Goal: Communication & Community: Answer question/provide support

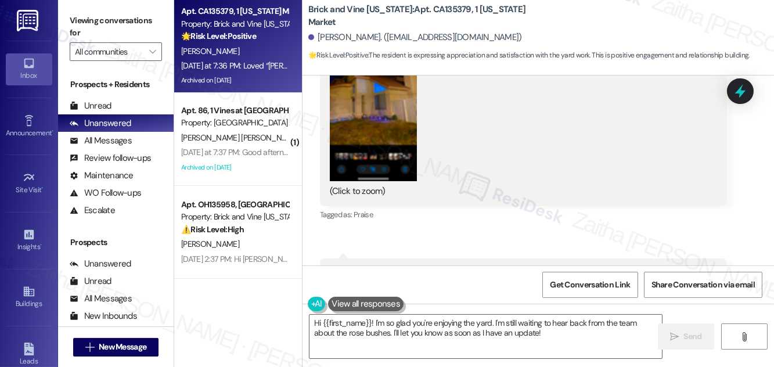
scroll to position [3743, 0]
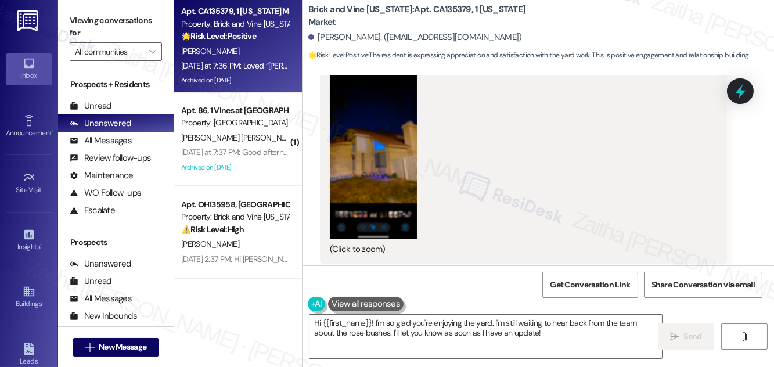
click at [356, 243] on div "(Click to zoom)" at bounding box center [519, 249] width 379 height 12
click at [381, 157] on button "Zoom image" at bounding box center [373, 145] width 87 height 188
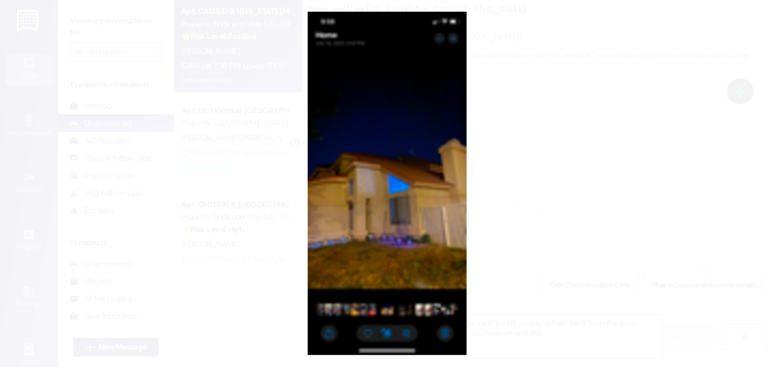
click at [588, 153] on button "Unzoom image" at bounding box center [387, 183] width 774 height 367
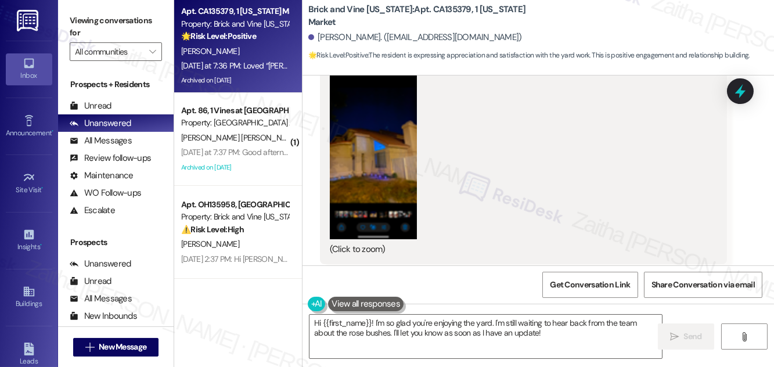
click at [380, 163] on button "Zoom image" at bounding box center [373, 145] width 87 height 188
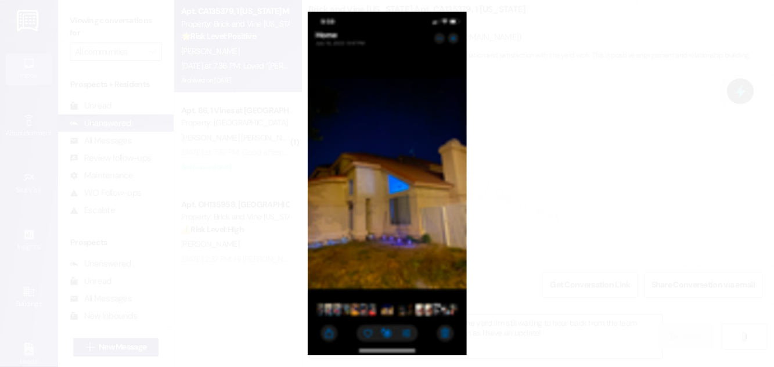
click at [559, 148] on button "Unzoom image" at bounding box center [387, 183] width 774 height 367
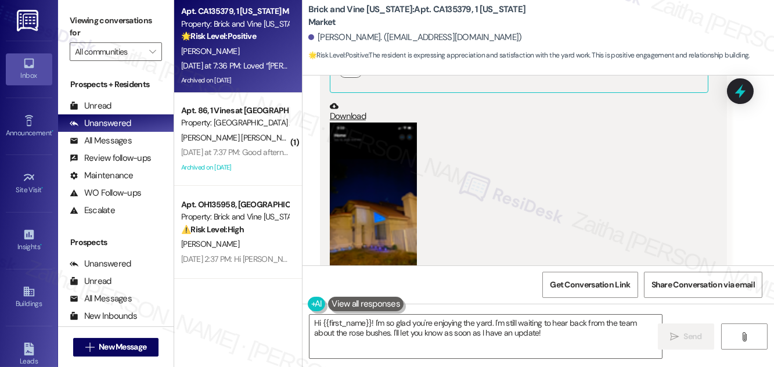
scroll to position [4166, 0]
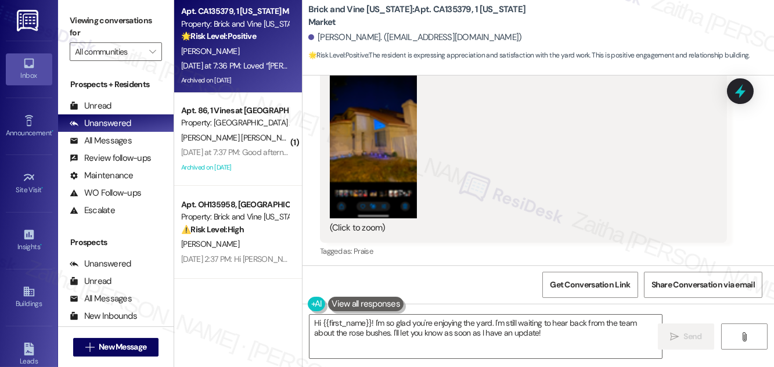
click at [389, 131] on button "Zoom image" at bounding box center [373, 124] width 87 height 188
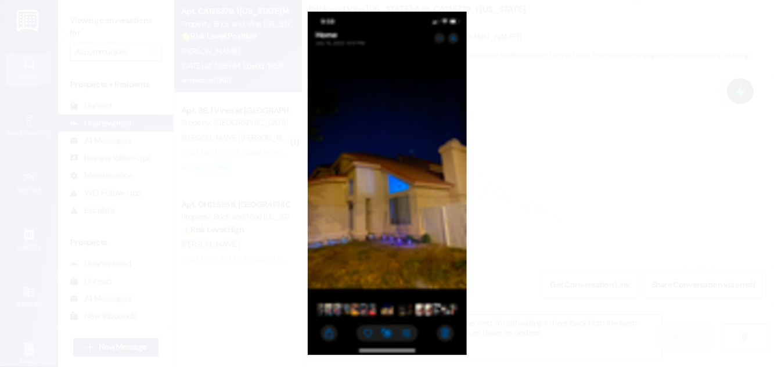
click at [551, 149] on button "Unzoom image" at bounding box center [387, 183] width 774 height 367
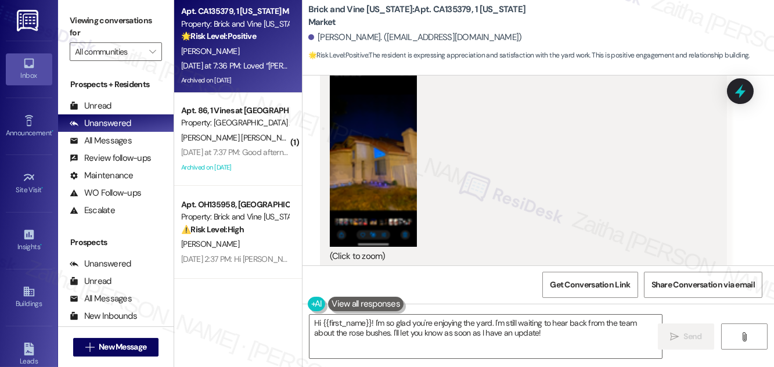
scroll to position [4113, 0]
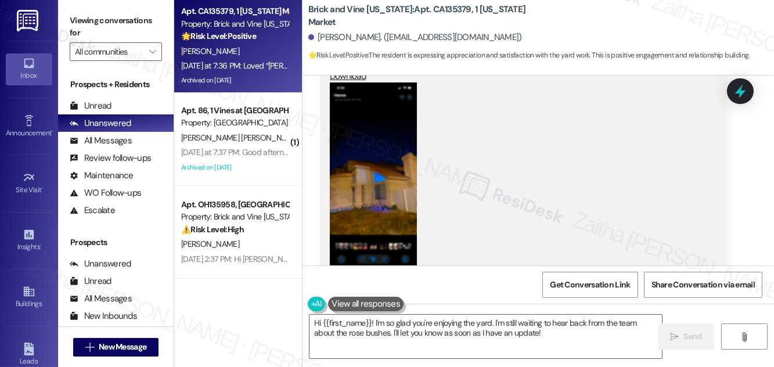
click at [401, 181] on button "Zoom image" at bounding box center [373, 176] width 87 height 188
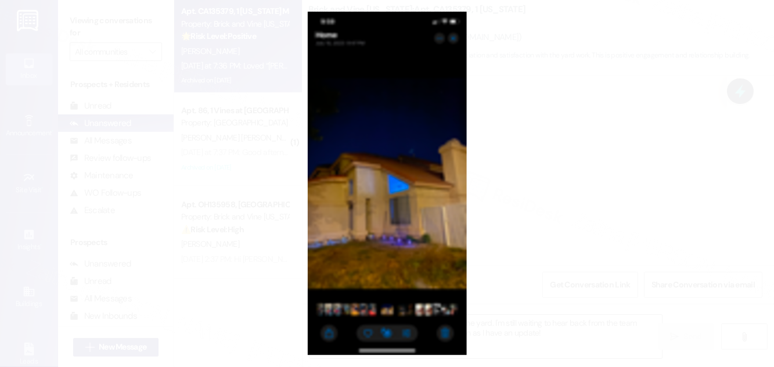
click at [539, 150] on button "Unzoom image" at bounding box center [387, 183] width 774 height 367
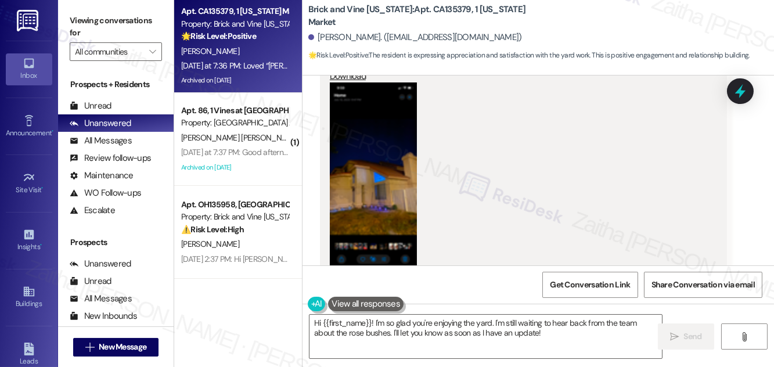
click at [407, 159] on button "Zoom image" at bounding box center [373, 176] width 87 height 188
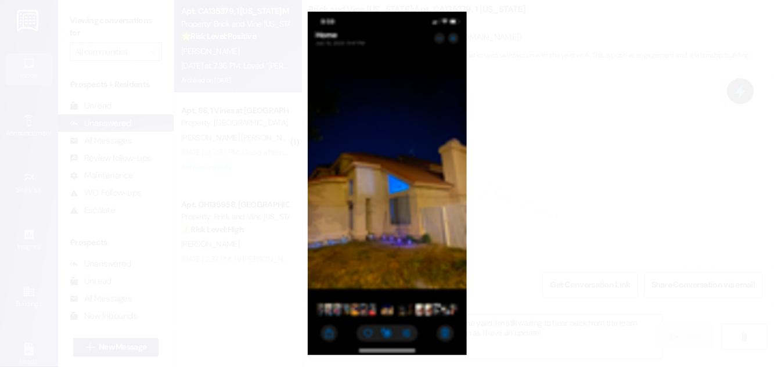
click at [557, 123] on button "Unzoom image" at bounding box center [387, 183] width 774 height 367
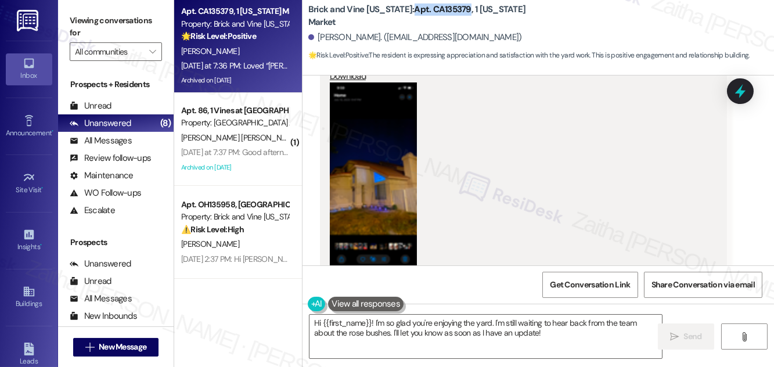
drag, startPoint x: 405, startPoint y: 13, endPoint x: 460, endPoint y: 10, distance: 54.7
click at [460, 10] on b "Brick and Vine [US_STATE]: Apt. CA135379, 1 [US_STATE] Market" at bounding box center [424, 15] width 232 height 25
copy b "Apt. CA135379"
click at [389, 149] on button "Zoom image" at bounding box center [373, 176] width 87 height 188
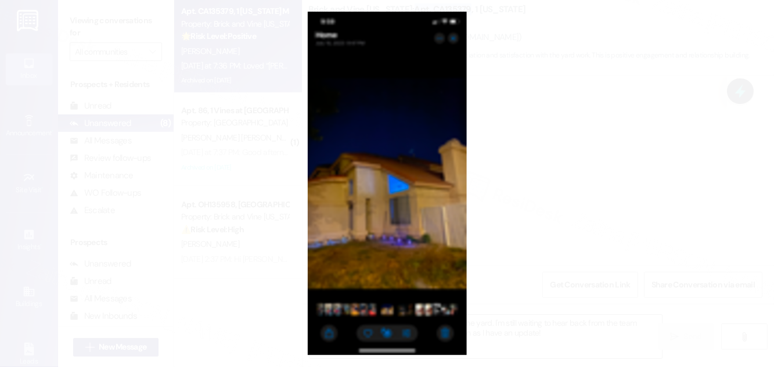
click at [520, 132] on button "Unzoom image" at bounding box center [387, 183] width 774 height 367
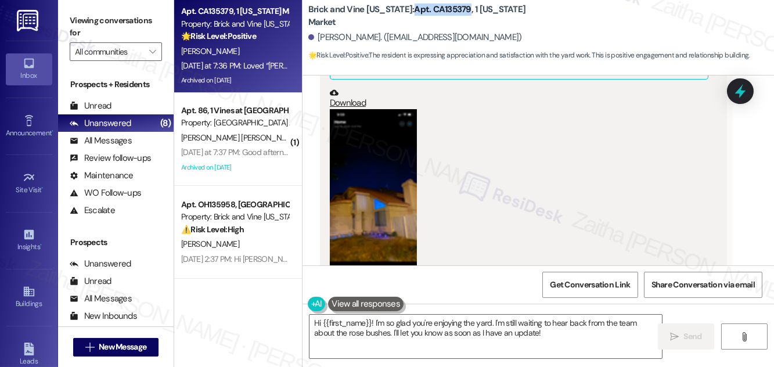
scroll to position [4060, 0]
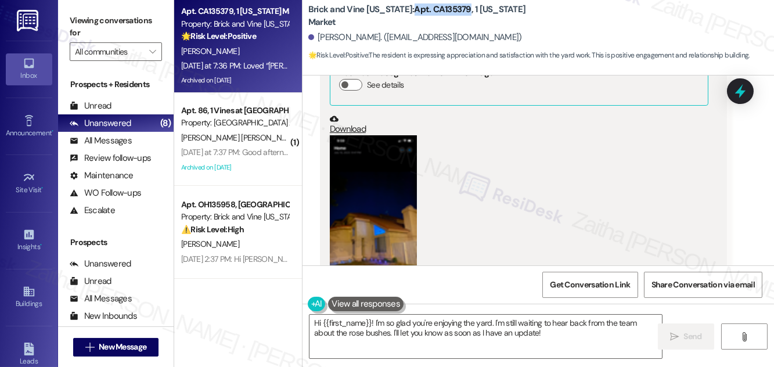
click at [359, 114] on link "Download" at bounding box center [519, 124] width 379 height 20
click at [374, 163] on button "Zoom image" at bounding box center [373, 229] width 87 height 188
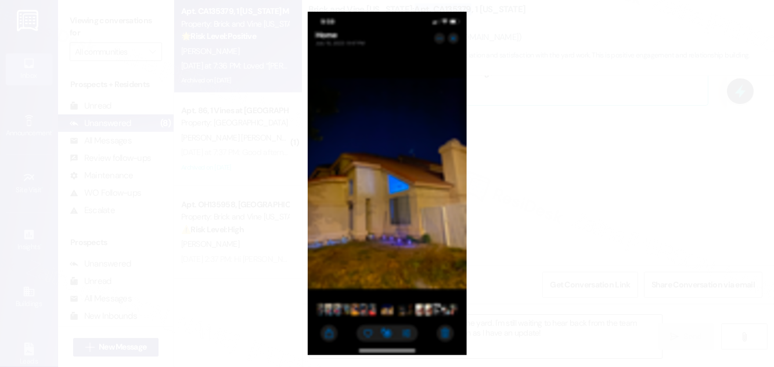
click at [523, 120] on button "Unzoom image" at bounding box center [387, 183] width 774 height 367
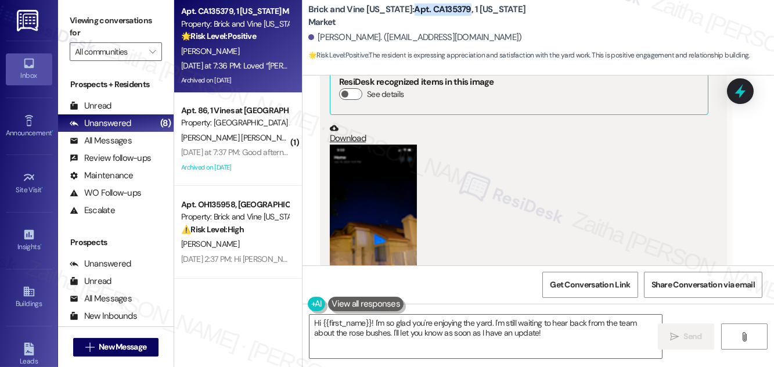
scroll to position [4113, 0]
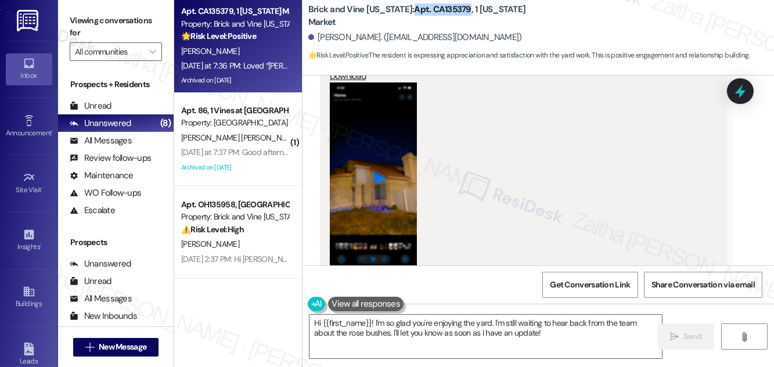
click at [398, 161] on button "Zoom image" at bounding box center [373, 176] width 87 height 188
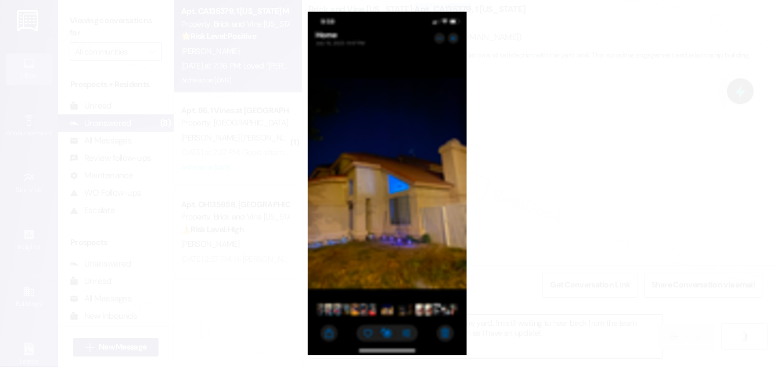
click at [531, 141] on button "Unzoom image" at bounding box center [387, 183] width 774 height 367
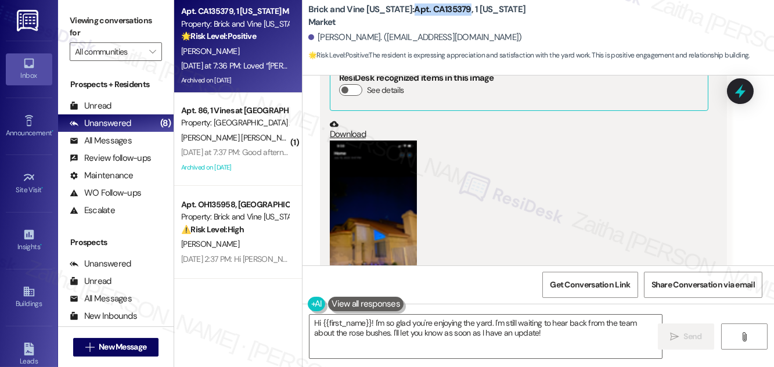
scroll to position [3638, 0]
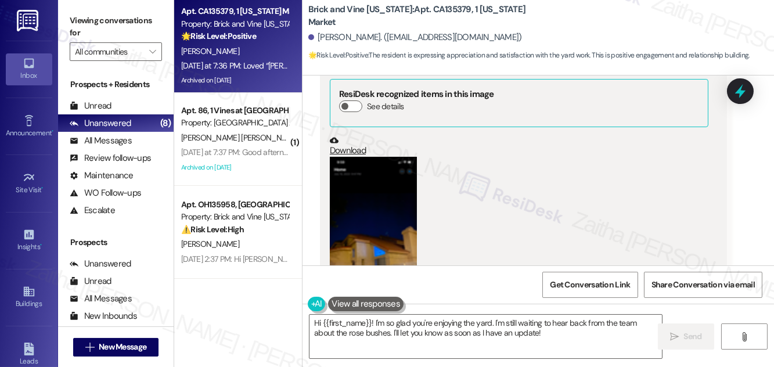
click at [600, 19] on div "Brick and Vine [US_STATE]: Apt. CA135379, 1 [US_STATE] Market [PERSON_NAME]. ([…" at bounding box center [541, 32] width 466 height 59
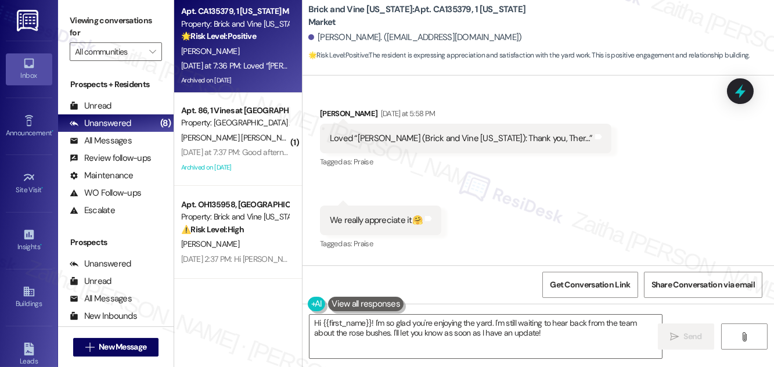
scroll to position [4429, 0]
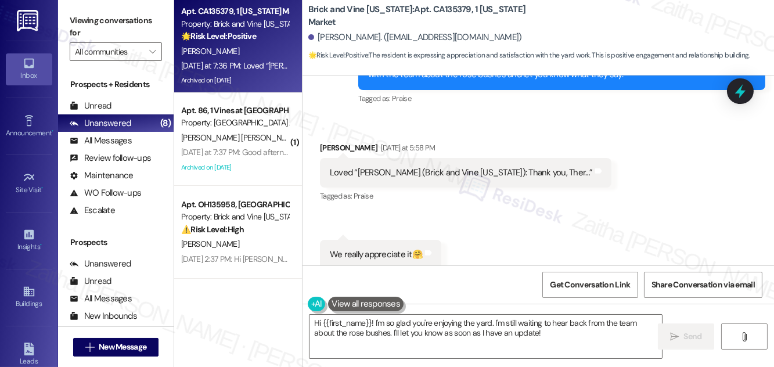
click at [616, 143] on div "Received via SMS [PERSON_NAME] [DATE] at 5:58 PM Loved “[PERSON_NAME] ([PERSON_…" at bounding box center [539, 206] width 472 height 180
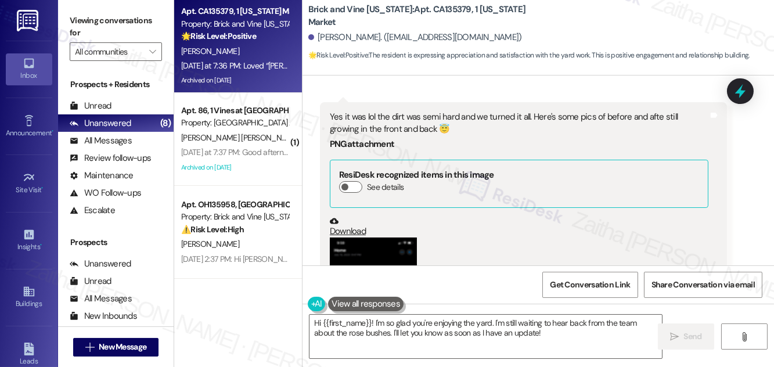
scroll to position [3954, 0]
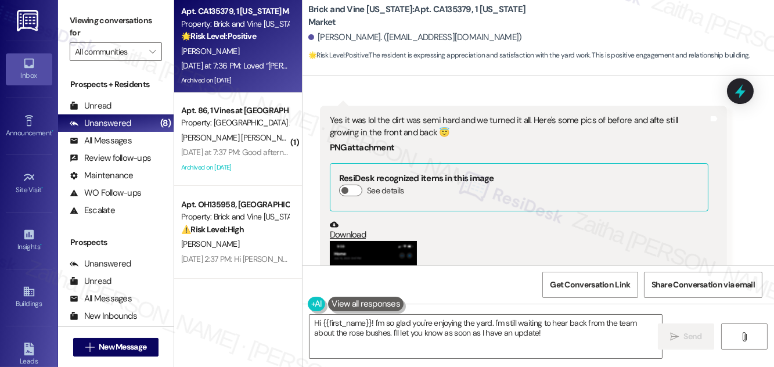
click at [356, 220] on link "Download" at bounding box center [519, 230] width 379 height 20
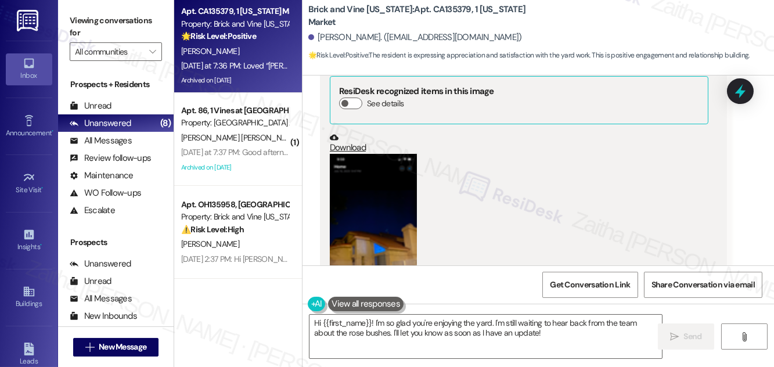
scroll to position [3690, 0]
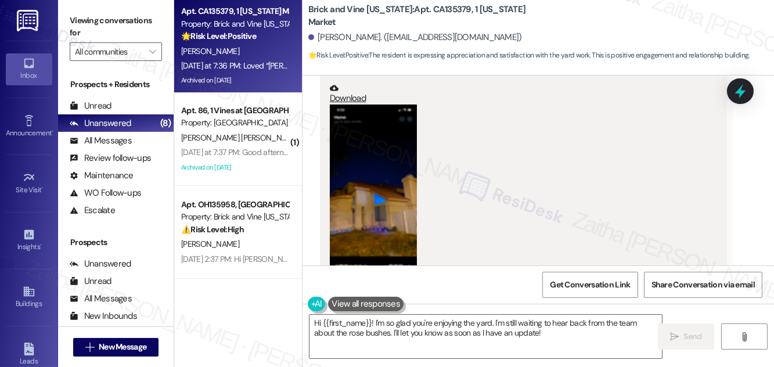
click at [389, 191] on button "Zoom image" at bounding box center [373, 199] width 87 height 188
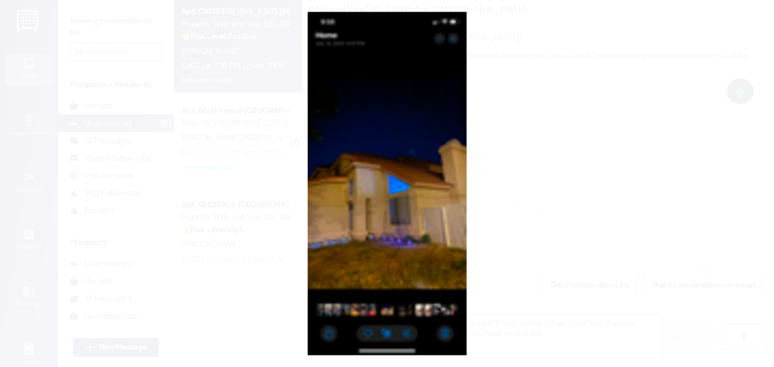
click at [577, 171] on button "Unzoom image" at bounding box center [387, 183] width 774 height 367
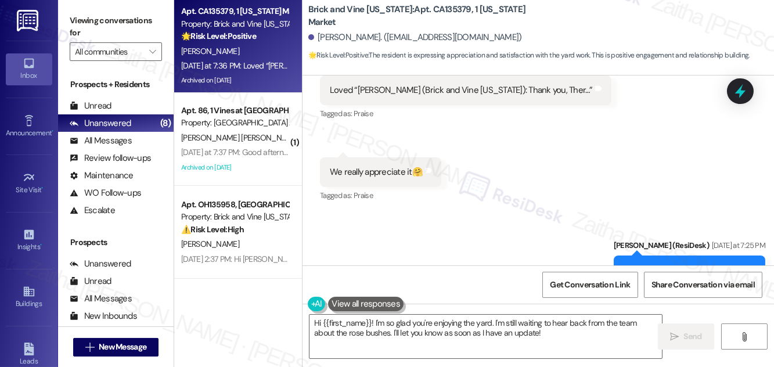
scroll to position [4535, 0]
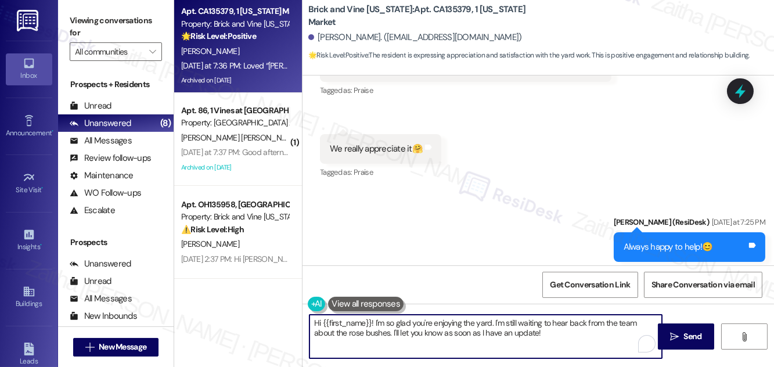
drag, startPoint x: 373, startPoint y: 321, endPoint x: 559, endPoint y: 344, distance: 187.3
click at [558, 346] on textarea "Hi {{first_name}}! I'm so glad you're enjoying the yard. I'm still waiting to h…" at bounding box center [486, 337] width 353 height 44
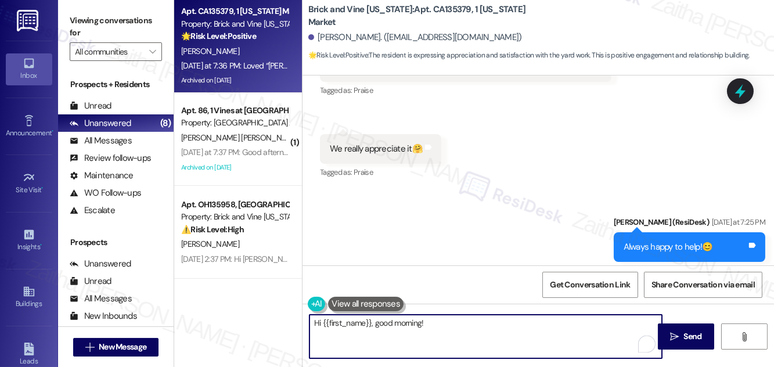
click at [443, 315] on textarea "Hi {{first_name}}, good morning!" at bounding box center [486, 337] width 353 height 44
drag, startPoint x: 423, startPoint y: 320, endPoint x: 523, endPoint y: 321, distance: 99.9
click at [523, 321] on textarea "Hi {{first_name}}, good morning! Just a quick update from the team" at bounding box center [486, 337] width 353 height 44
click at [558, 323] on textarea "Hi {{first_name}}, good morning! Just a quick update from the team" at bounding box center [486, 337] width 353 height 44
drag, startPoint x: 558, startPoint y: 323, endPoint x: 430, endPoint y: 322, distance: 127.8
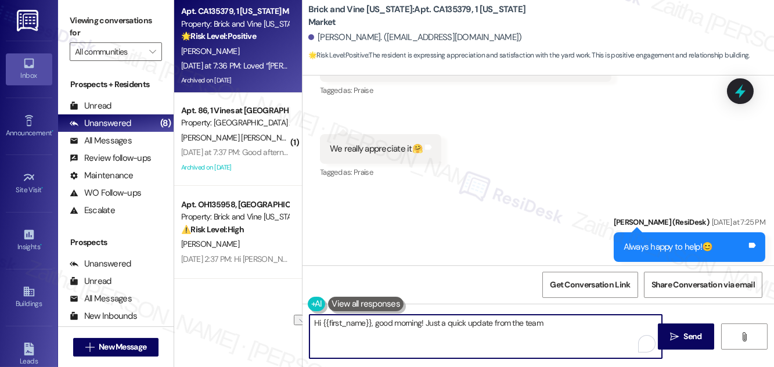
click at [430, 322] on textarea "Hi {{first_name}}, good morning! Just a quick update from the team" at bounding box center [486, 337] width 353 height 44
click at [545, 320] on textarea "Hi {{first_name}}, good morning! Just a quick update from the team" at bounding box center [486, 337] width 353 height 44
paste textarea "Yes, they can keep the rose bushes planted."
click at [543, 320] on textarea "Hi {{first_name}}, good morning! Just a quick update from the team: Yes, they c…" at bounding box center [486, 337] width 353 height 44
click at [568, 321] on textarea "Hi {{first_name}}, good morning! Just a quick update from the team: Yes, they c…" at bounding box center [486, 337] width 353 height 44
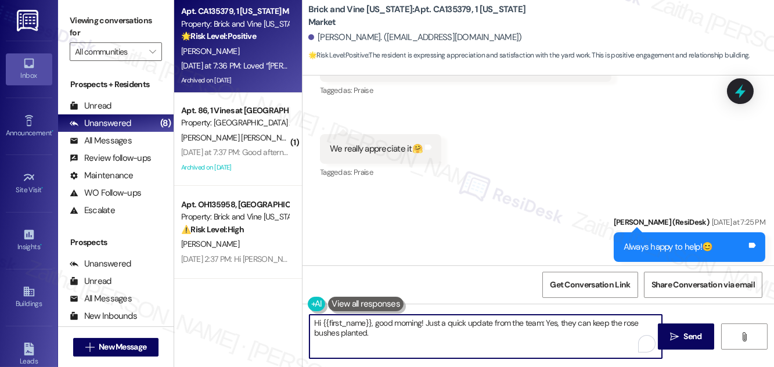
click at [568, 321] on textarea "Hi {{first_name}}, good morning! Just a quick update from the team: Yes, they c…" at bounding box center [486, 337] width 353 height 44
click at [383, 336] on textarea "Hi {{first_name}}, good morning! Just a quick update from the team: Yes, you ca…" at bounding box center [486, 337] width 353 height 44
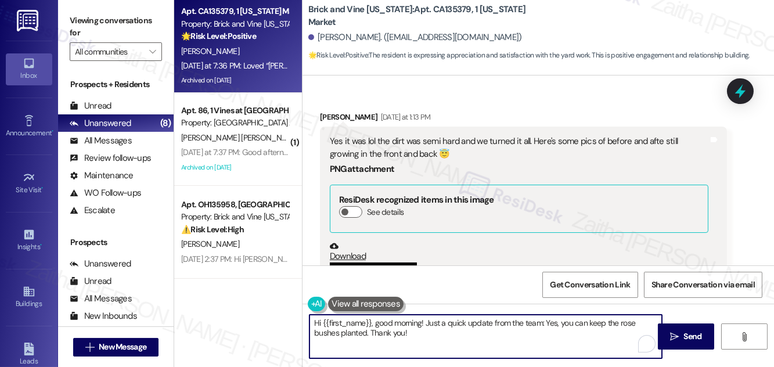
scroll to position [3479, 0]
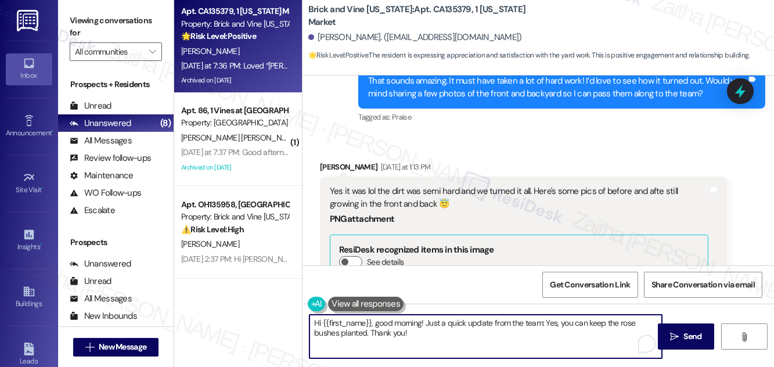
type textarea "Hi {{first_name}}, good morning! Just a quick update from the team: Yes, you ca…"
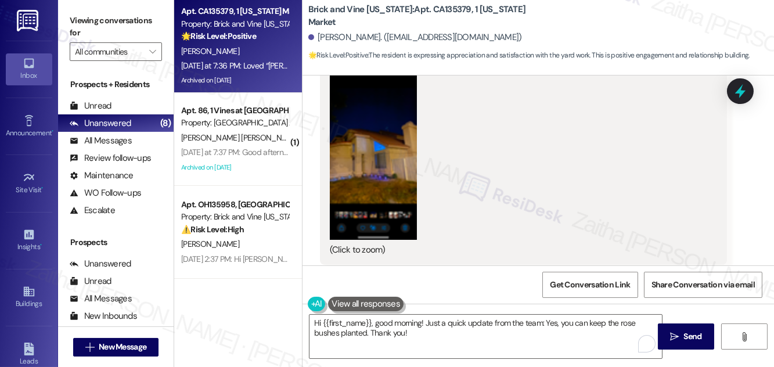
scroll to position [3796, 0]
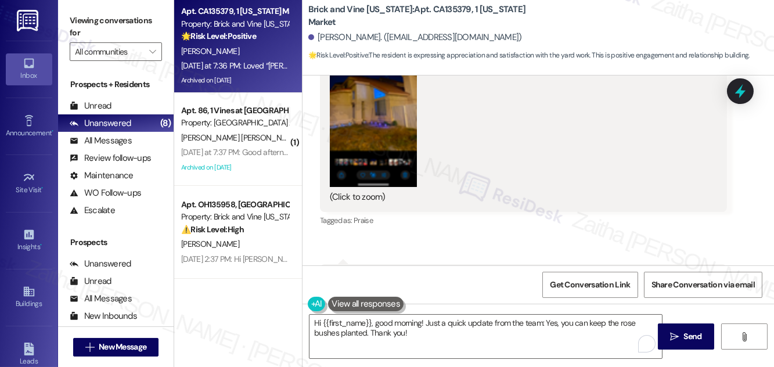
click at [386, 105] on button "Zoom image" at bounding box center [373, 93] width 87 height 188
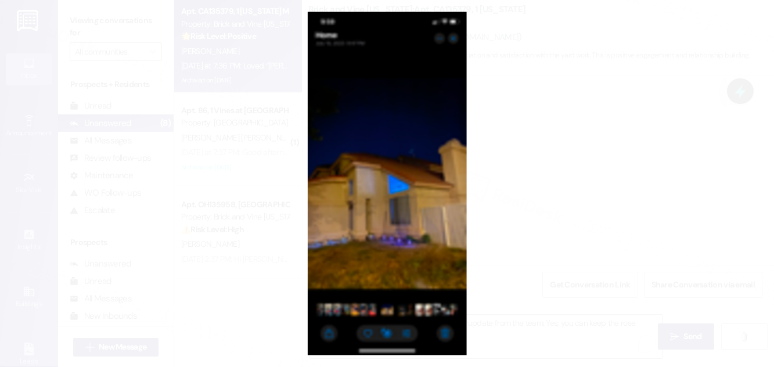
click at [565, 156] on button "Unzoom image" at bounding box center [387, 183] width 774 height 367
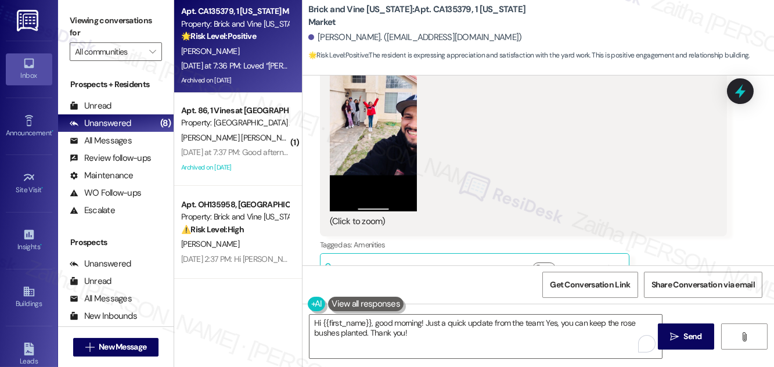
scroll to position [2528, 0]
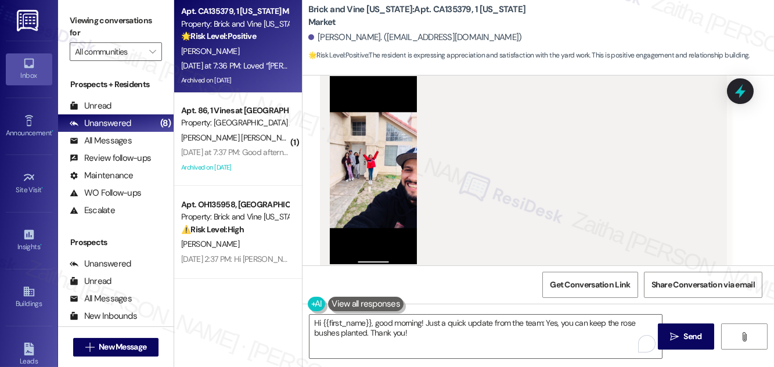
click at [375, 127] on button "Zoom image" at bounding box center [373, 170] width 87 height 188
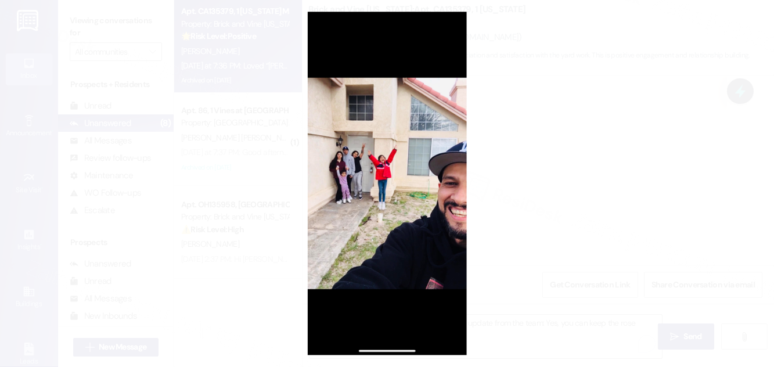
click at [548, 154] on button "Unzoom image" at bounding box center [387, 183] width 774 height 367
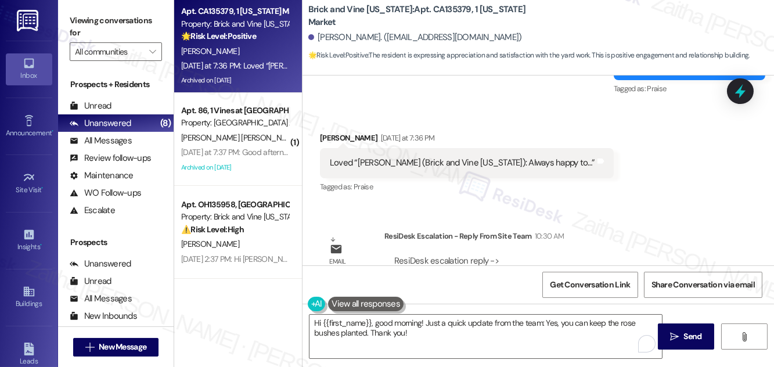
scroll to position [4746, 0]
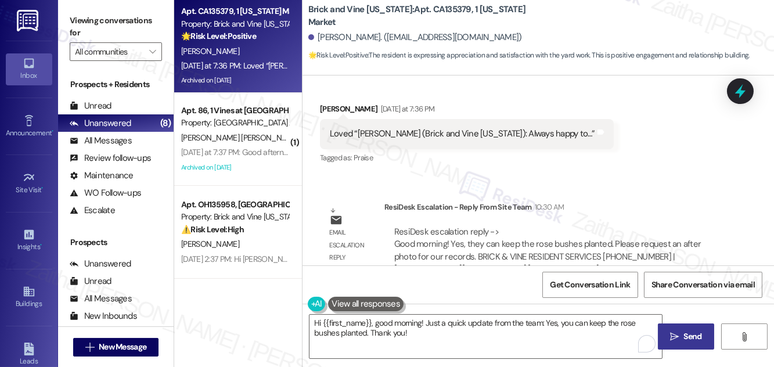
click at [697, 331] on span "Send" at bounding box center [693, 337] width 18 height 12
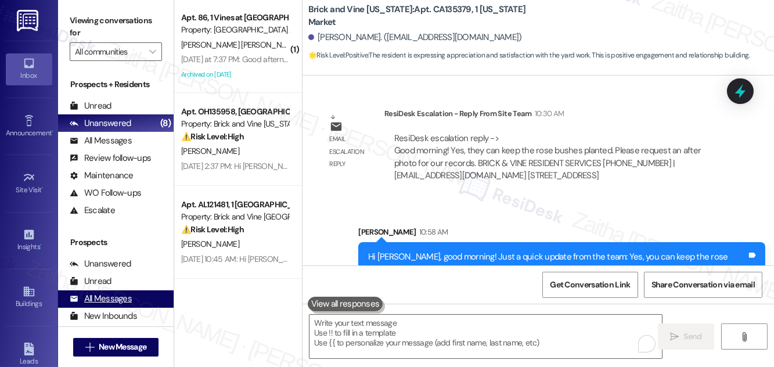
scroll to position [153, 0]
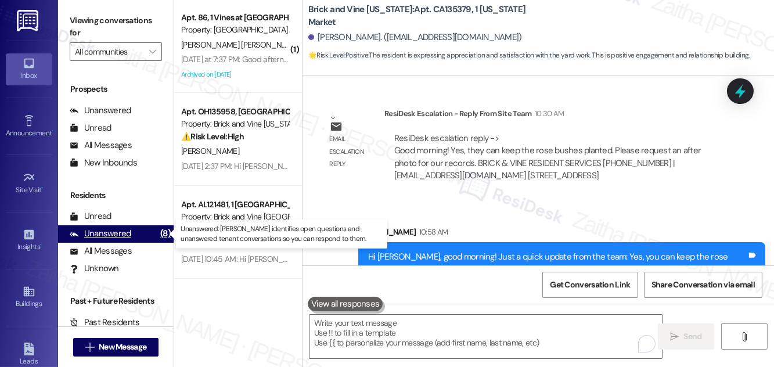
click at [105, 238] on div "Unanswered" at bounding box center [101, 234] width 62 height 12
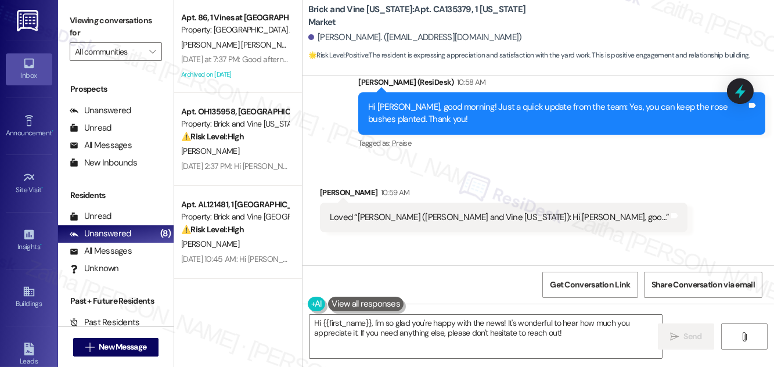
scroll to position [5019, 0]
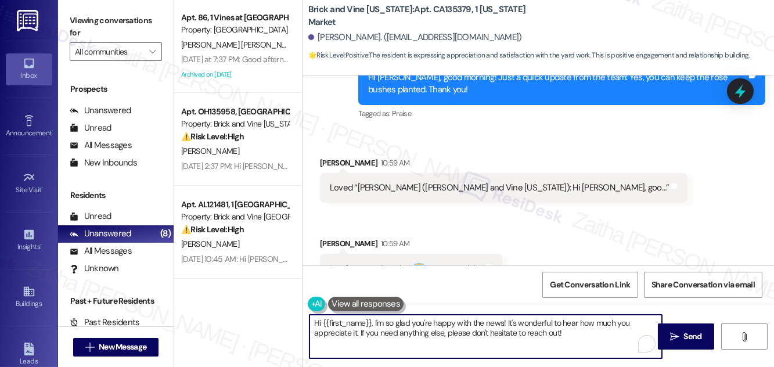
drag, startPoint x: 375, startPoint y: 322, endPoint x: 301, endPoint y: 320, distance: 73.2
click at [301, 320] on div "Apt. 86, 1 Vines at [GEOGRAPHIC_DATA] Property: [GEOGRAPHIC_DATA] Apts [PERSON_…" at bounding box center [474, 183] width 600 height 367
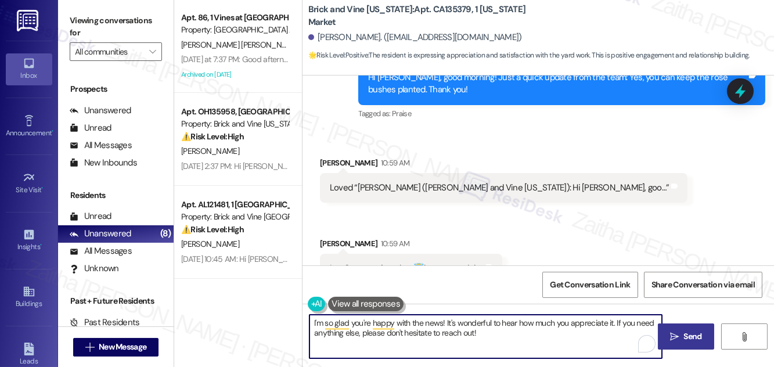
type textarea "I'm so glad you're happy with the news! It's wonderful to hear how much you app…"
click at [685, 329] on button " Send" at bounding box center [686, 337] width 56 height 26
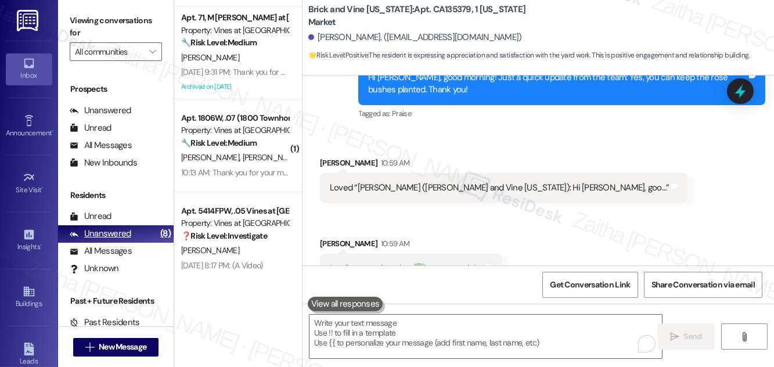
scroll to position [5018, 0]
click at [257, 141] on strong "🔧 Risk Level: Medium" at bounding box center [219, 143] width 76 height 10
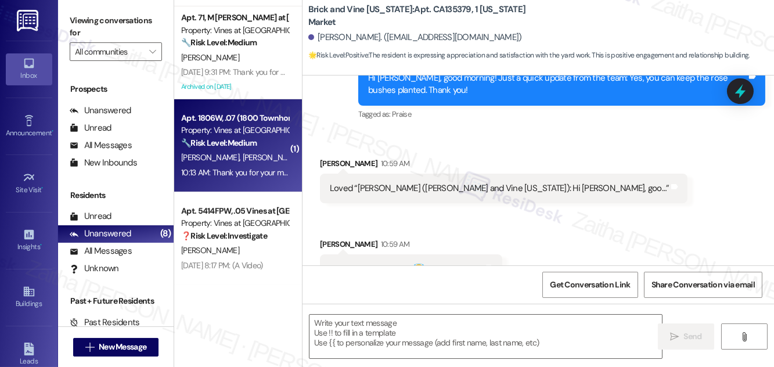
type textarea "Fetching suggested responses. Please feel free to read through the conversation…"
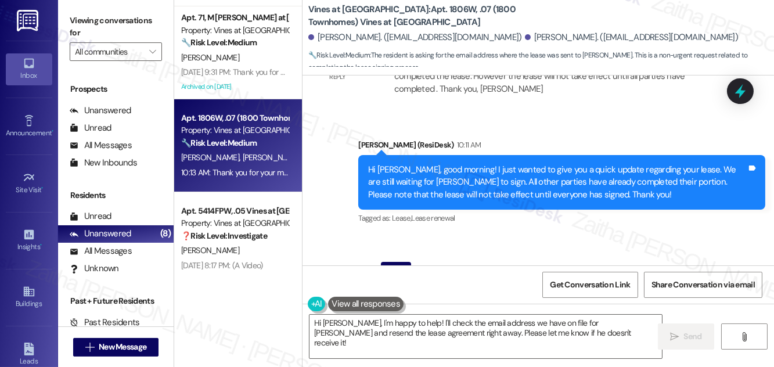
scroll to position [7893, 0]
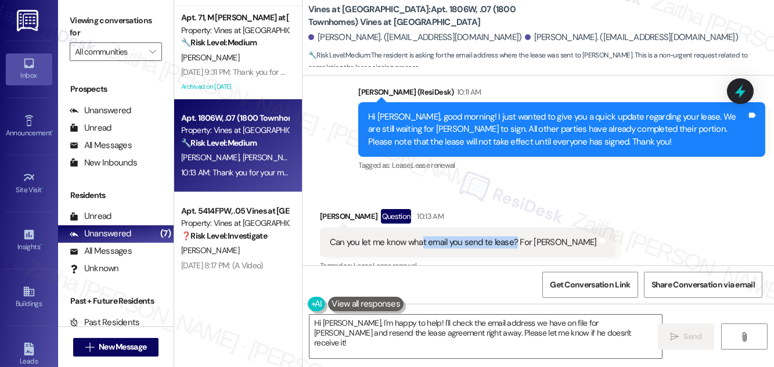
drag, startPoint x: 421, startPoint y: 167, endPoint x: 514, endPoint y: 171, distance: 93.1
click at [514, 236] on div "Can you let me know what email you send te lease? For [PERSON_NAME]" at bounding box center [463, 242] width 267 height 12
copy div "t email you send te lease?"
click at [527, 202] on div "Received via SMS [PERSON_NAME] Question 10:13 AM Can you let me know what email…" at bounding box center [467, 241] width 313 height 83
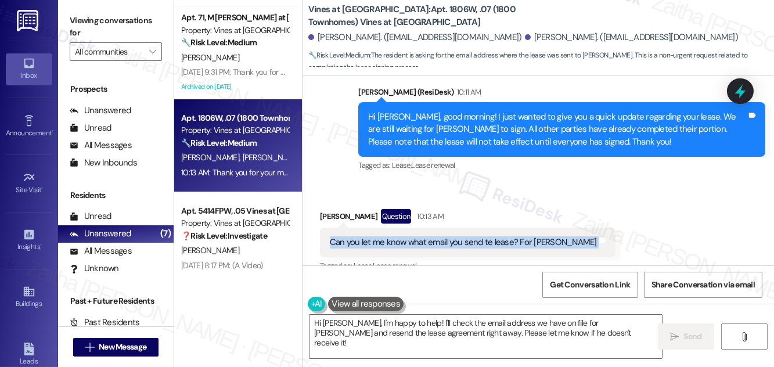
drag, startPoint x: 326, startPoint y: 164, endPoint x: 586, endPoint y: 168, distance: 259.1
click at [586, 183] on div "Received via SMS [PERSON_NAME] Question 10:13 AM Can you let me know what email…" at bounding box center [539, 233] width 472 height 100
copy div "Can you let me know what email you send te lease? For [PERSON_NAME] and notes"
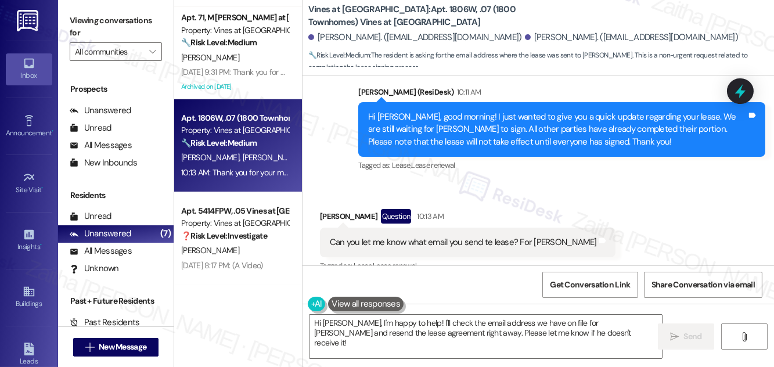
click at [624, 183] on div "Received via SMS [PERSON_NAME] Question 10:13 AM Can you let me know what email…" at bounding box center [539, 233] width 472 height 100
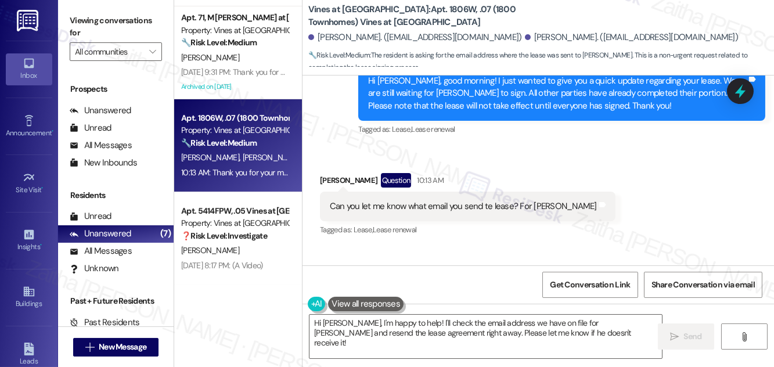
scroll to position [7946, 0]
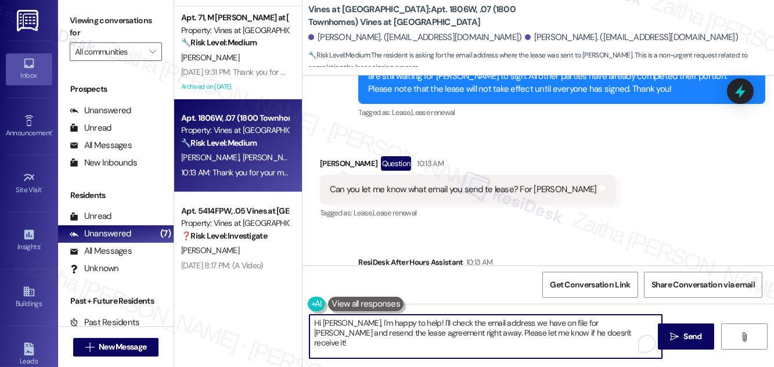
drag, startPoint x: 410, startPoint y: 321, endPoint x: 352, endPoint y: 318, distance: 57.6
click at [352, 318] on textarea "Hi [PERSON_NAME], I'm happy to help! I'll check the email address we have on fi…" at bounding box center [486, 337] width 353 height 44
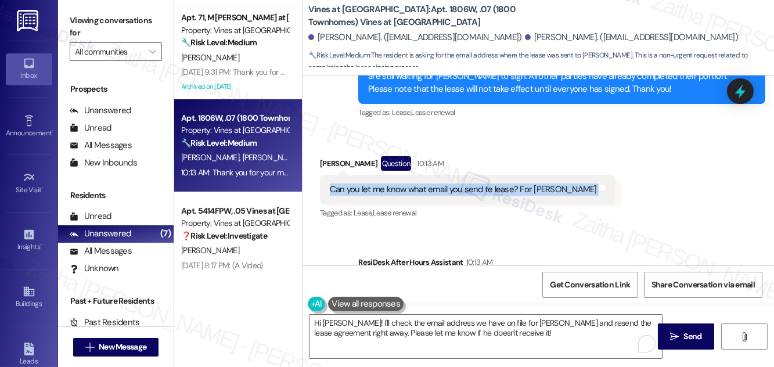
drag, startPoint x: 322, startPoint y: 109, endPoint x: 564, endPoint y: 114, distance: 241.7
click at [564, 175] on div "Can you let me know what email you send te lease? For [PERSON_NAME] and notes" at bounding box center [468, 190] width 296 height 30
copy div "Can you let me know what email you send te lease? For [PERSON_NAME] and notes"
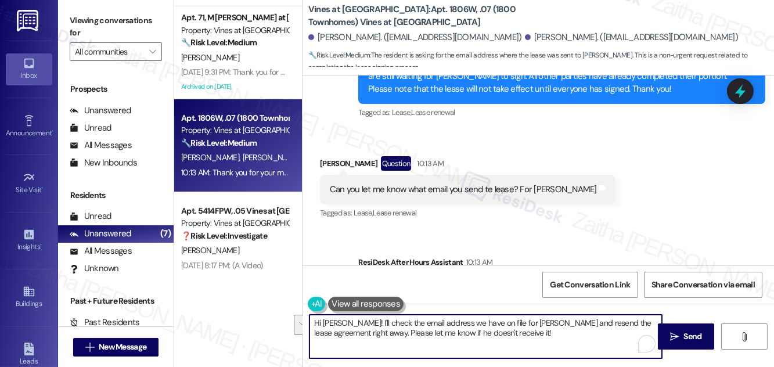
drag, startPoint x: 353, startPoint y: 321, endPoint x: 490, endPoint y: 330, distance: 136.8
click at [488, 331] on textarea "Hi [PERSON_NAME]! I'll check the email address we have on file for [PERSON_NAME…" at bounding box center [486, 337] width 353 height 44
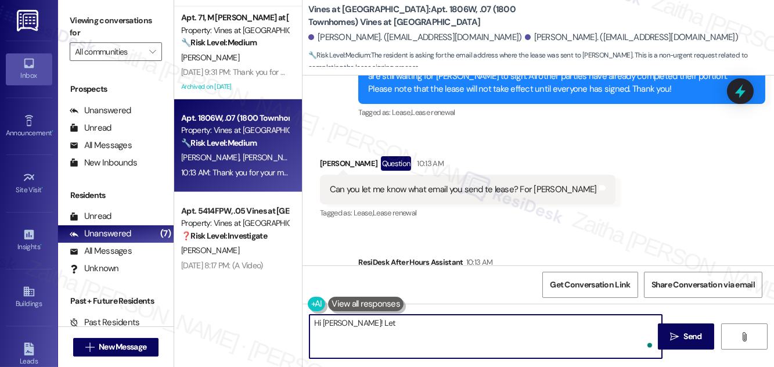
paste textarea "confirm with the team which email the lease was sent to for [PERSON_NAME]. I’ll…"
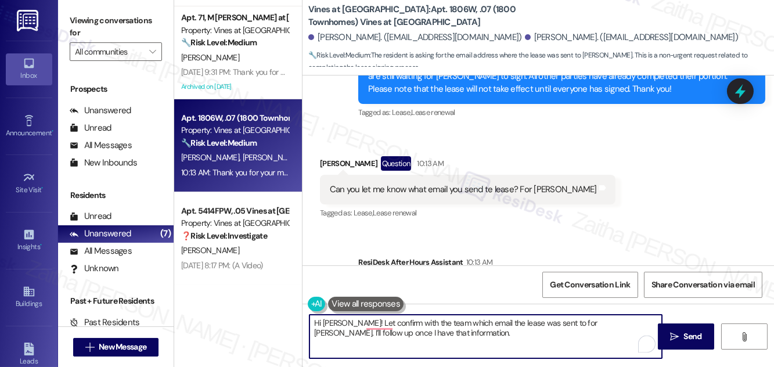
click at [362, 321] on textarea "Hi [PERSON_NAME]! Let confirm with the team which email the lease was sent to f…" at bounding box center [486, 337] width 353 height 44
click at [423, 338] on textarea "Hi [PERSON_NAME]! Let me confirm with the team which email the lease was sent t…" at bounding box center [486, 337] width 353 height 44
type textarea "Hi [PERSON_NAME]! Let me confirm with the team which email the lease was sent t…"
click at [697, 333] on span "Send" at bounding box center [693, 337] width 18 height 12
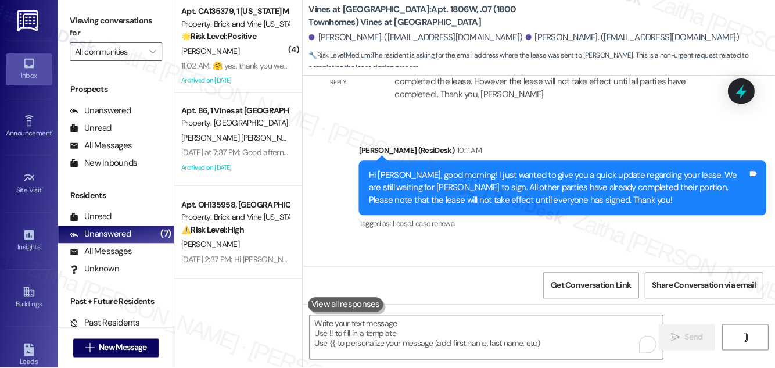
scroll to position [182, 0]
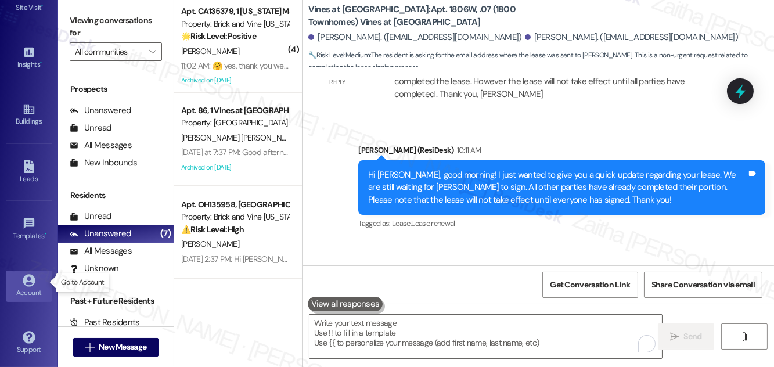
click at [26, 281] on icon at bounding box center [29, 280] width 12 height 12
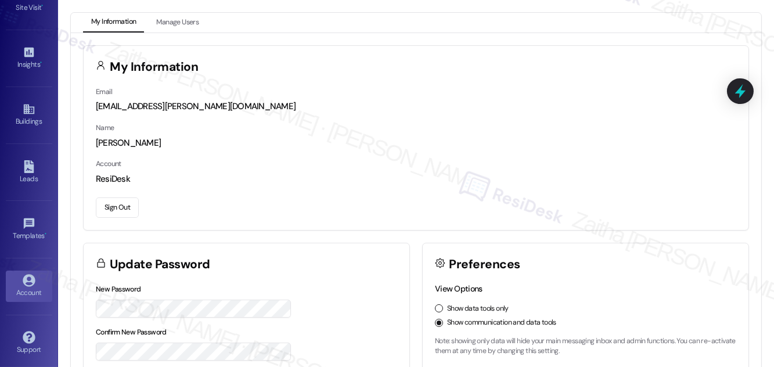
click at [116, 207] on button "Sign Out" at bounding box center [117, 208] width 43 height 20
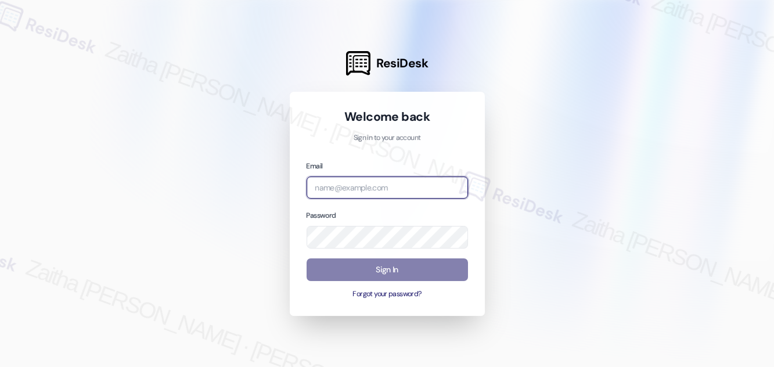
click at [387, 185] on input "email" at bounding box center [387, 188] width 161 height 23
type input "automated-surveys-grant_main-zaitha.mae.garcia@grant_main.com"
